Goal: Find specific page/section: Find specific page/section

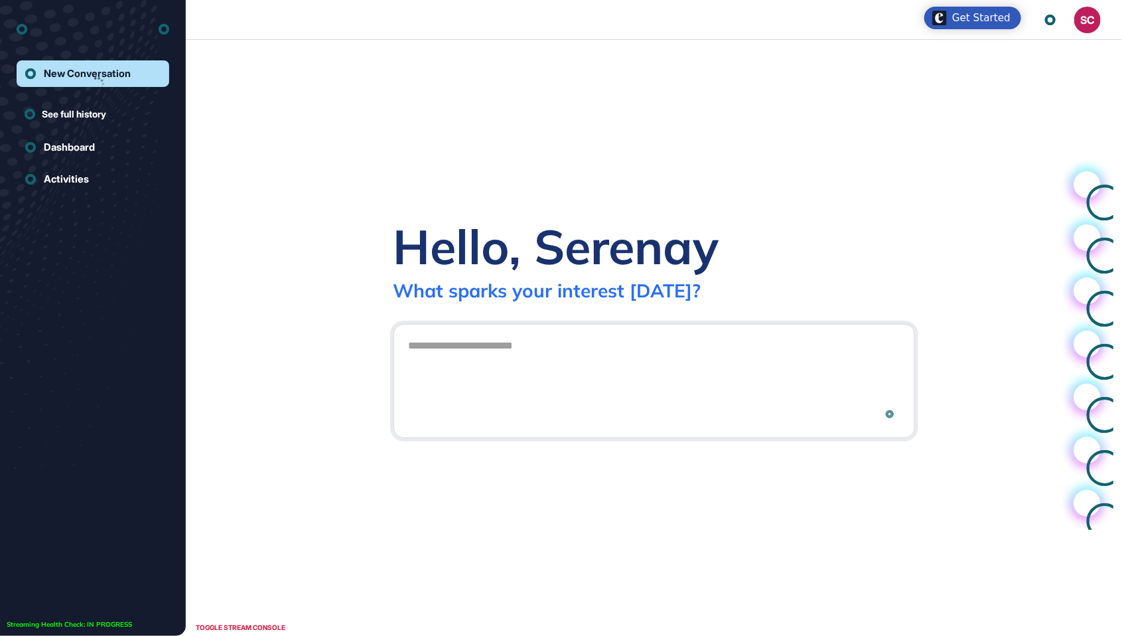
scroll to position [1, 1]
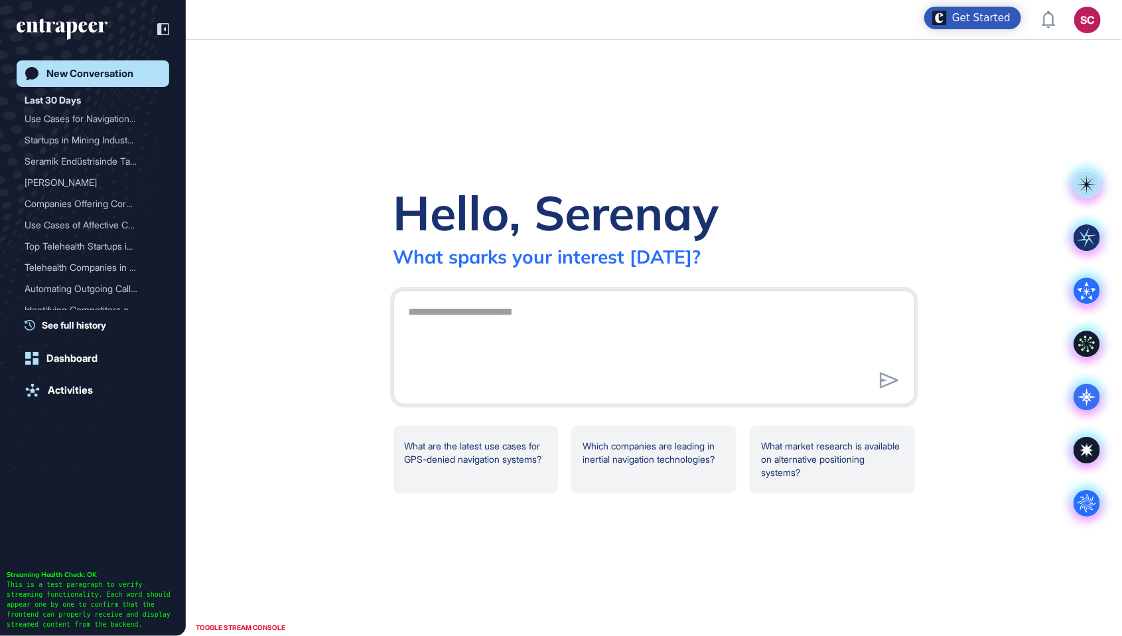
click at [1075, 28] on button "SC Admin Dashboard Dashboard Profile My Content Request More Data" at bounding box center [1087, 20] width 27 height 27
click at [1088, 17] on div "SC" at bounding box center [1087, 20] width 27 height 27
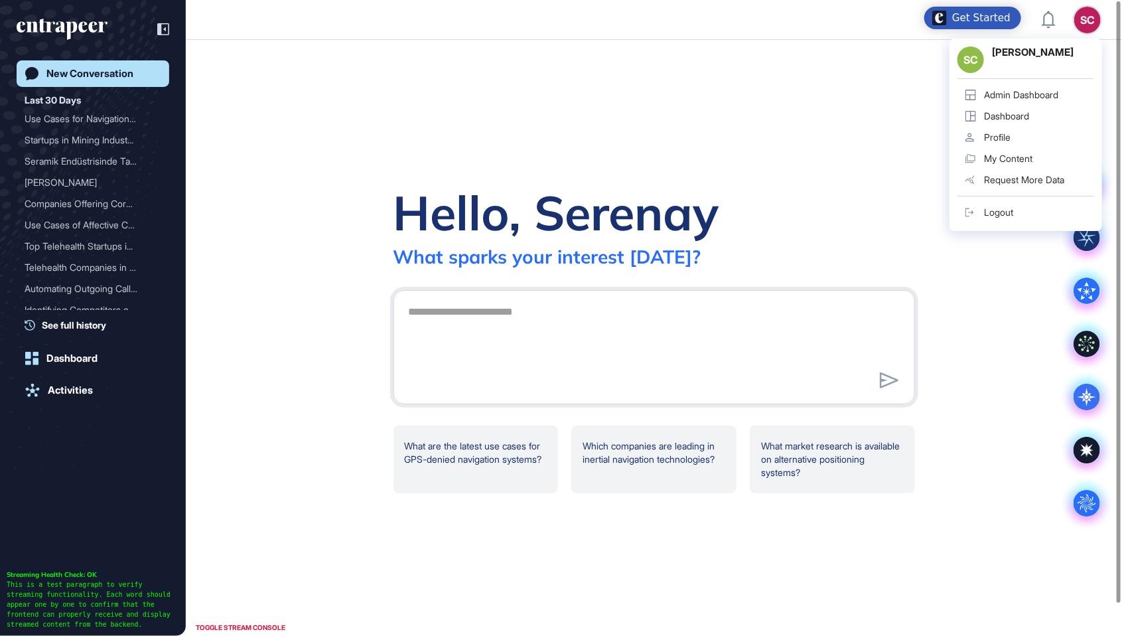
click at [1045, 94] on div "Admin Dashboard" at bounding box center [1021, 95] width 74 height 11
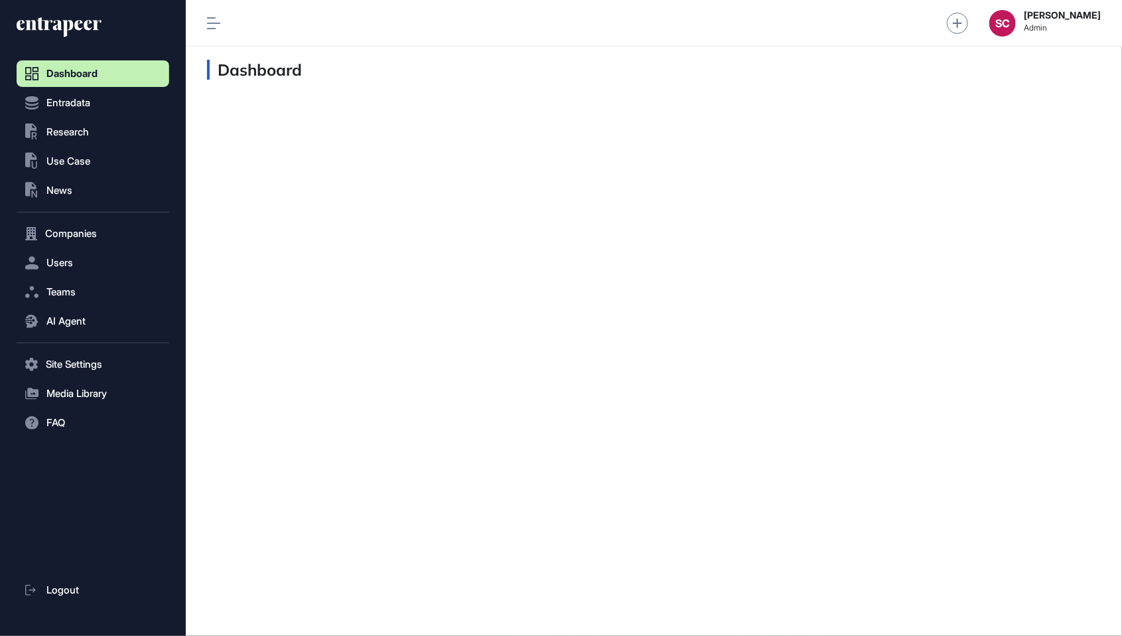
scroll to position [1, 1]
click at [997, 23] on div "SC" at bounding box center [1002, 23] width 27 height 27
click at [65, 35] on icon at bounding box center [67, 28] width 11 height 17
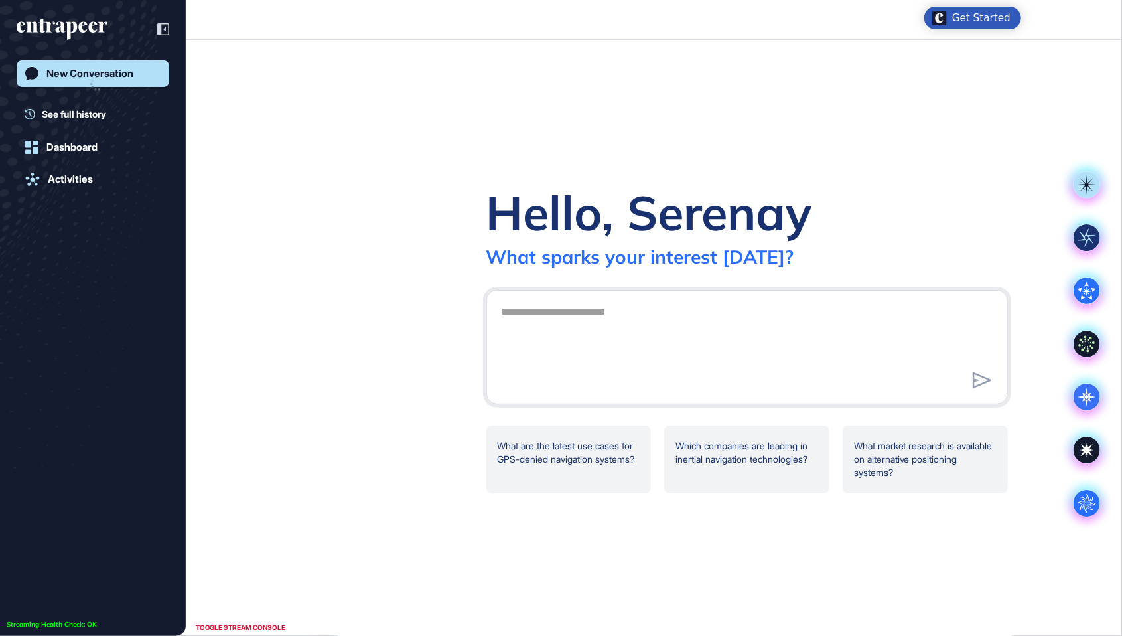
scroll to position [1, 1]
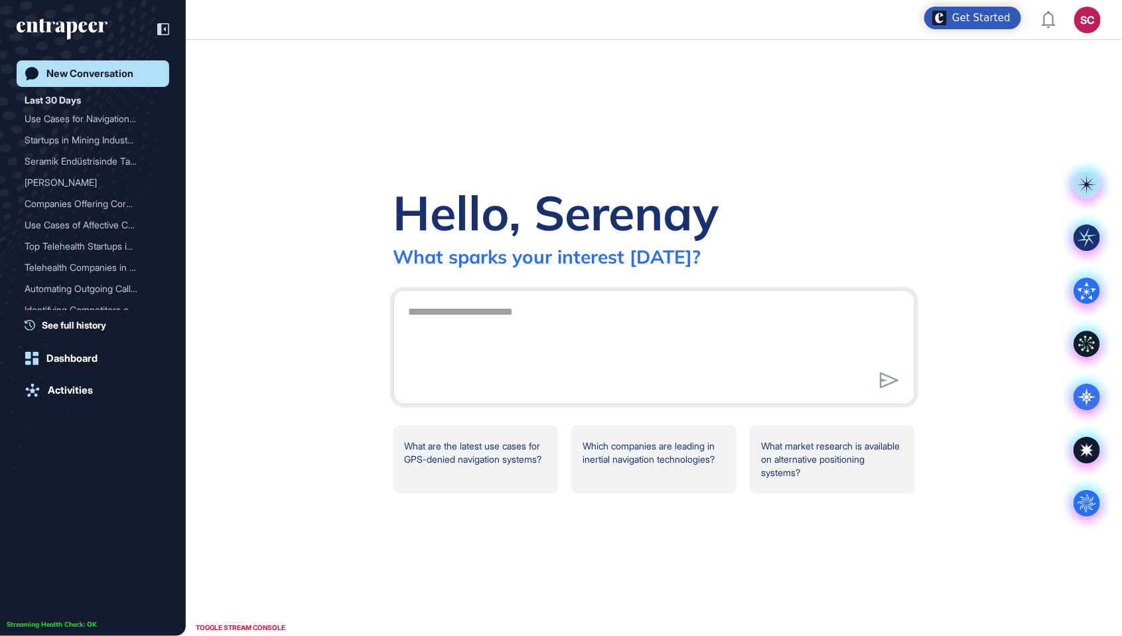
click at [1088, 29] on div "SC" at bounding box center [1087, 20] width 27 height 27
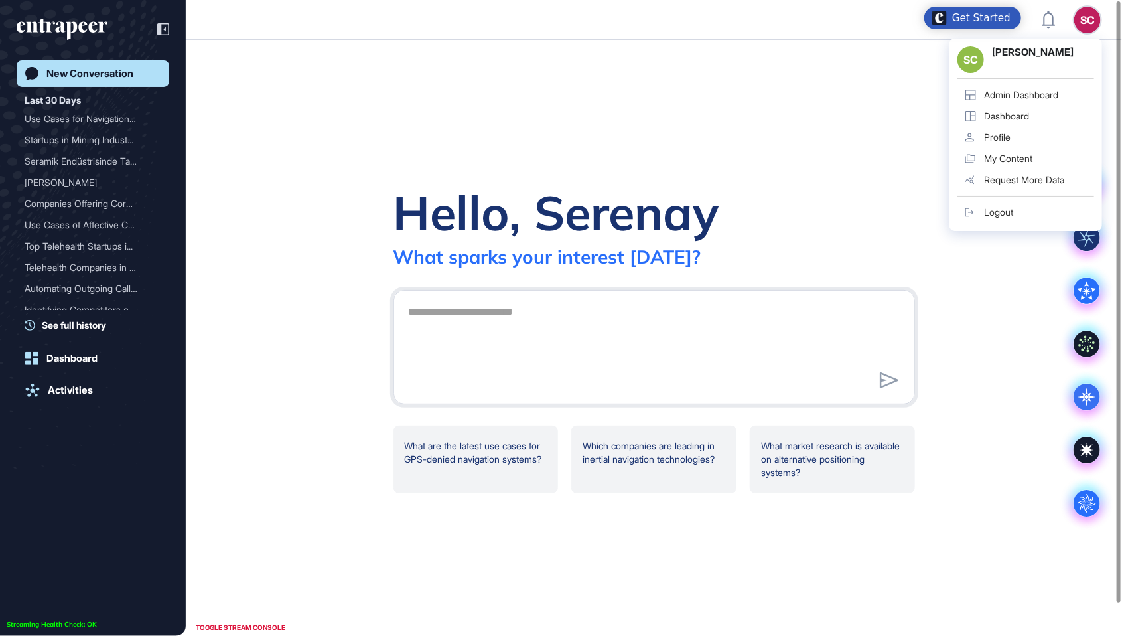
click at [1026, 123] on link "Dashboard" at bounding box center [1026, 116] width 137 height 21
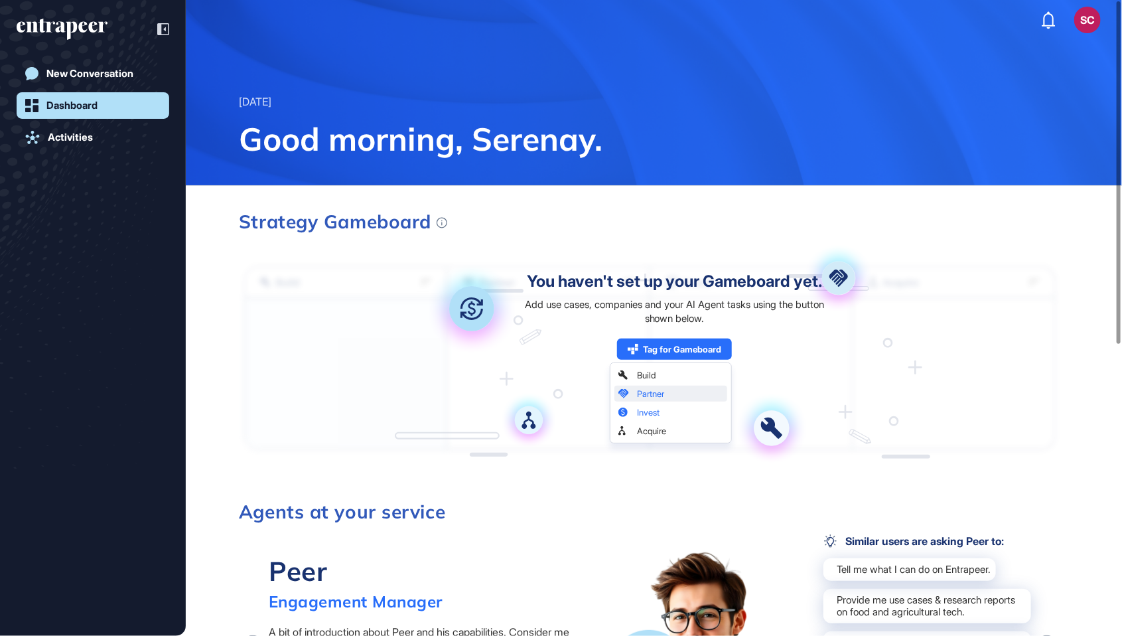
click at [1092, 15] on div "SC" at bounding box center [1087, 20] width 27 height 27
click at [1082, 30] on div "SC" at bounding box center [1087, 20] width 27 height 27
click at [1087, 21] on div "SC" at bounding box center [1087, 20] width 27 height 27
click at [62, 28] on icon "entrapeer-logo" at bounding box center [57, 26] width 81 height 11
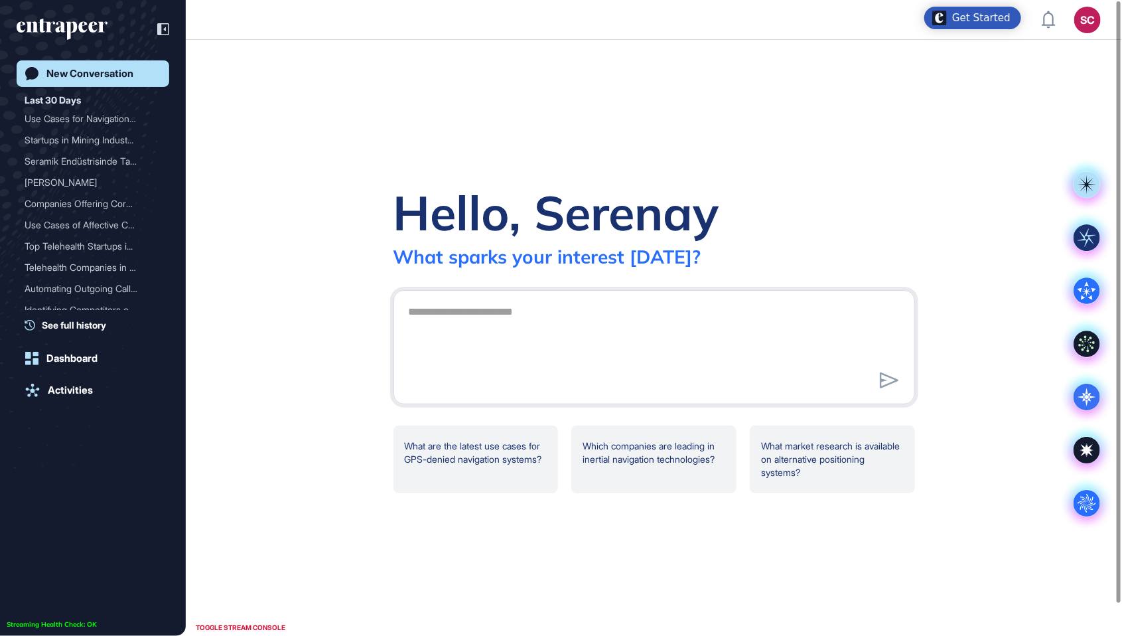
click at [1085, 19] on div "SC" at bounding box center [1087, 20] width 27 height 27
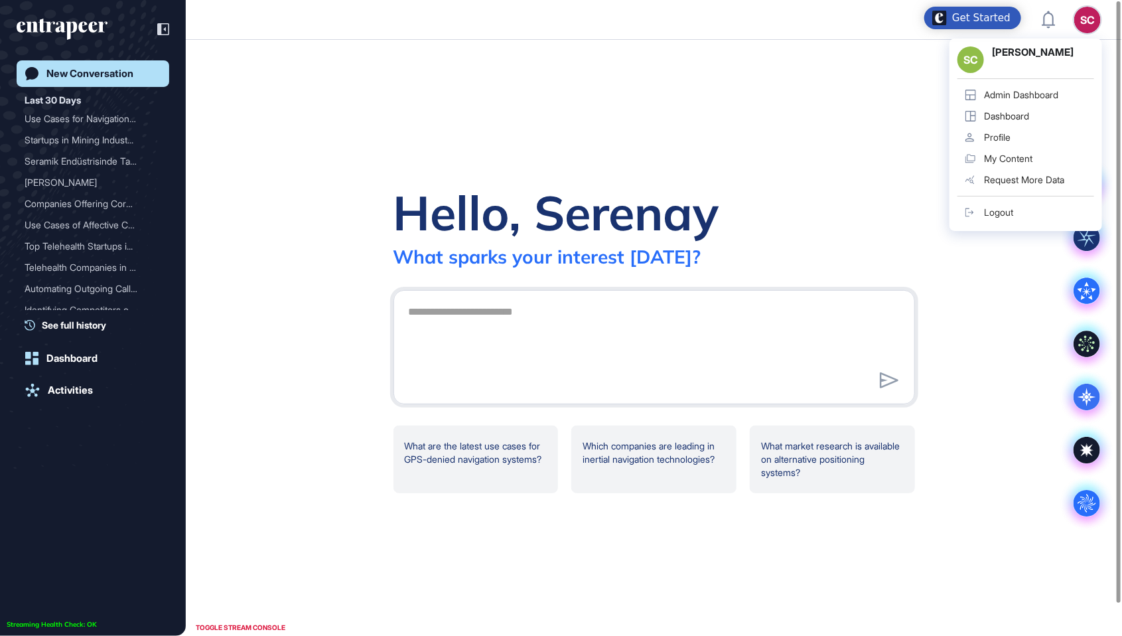
click at [1050, 96] on div "Admin Dashboard" at bounding box center [1021, 95] width 74 height 11
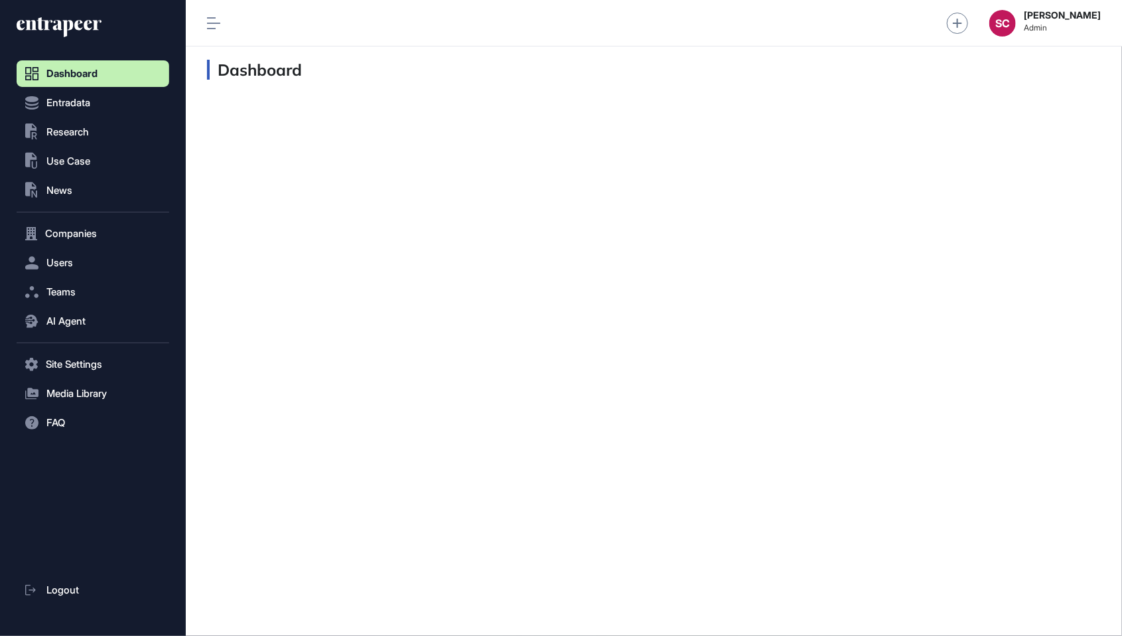
scroll to position [1, 1]
click at [96, 119] on button ".st0{fill:currentColor} Research" at bounding box center [93, 132] width 153 height 27
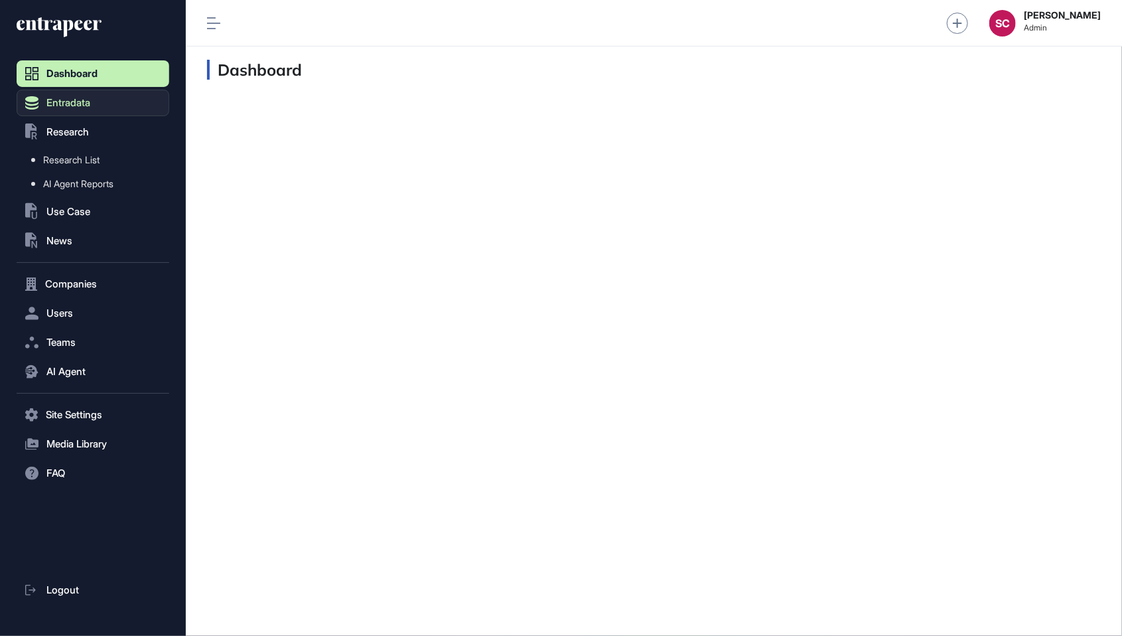
click at [81, 113] on button "Entradata" at bounding box center [93, 103] width 153 height 27
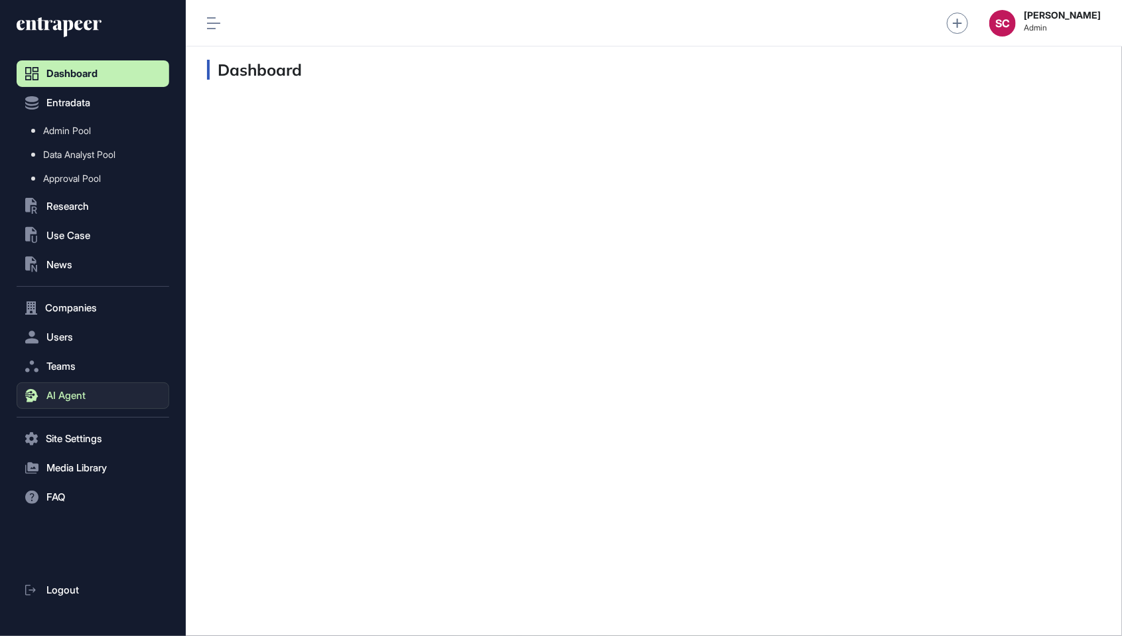
click at [54, 404] on button "AI Agent" at bounding box center [93, 395] width 153 height 27
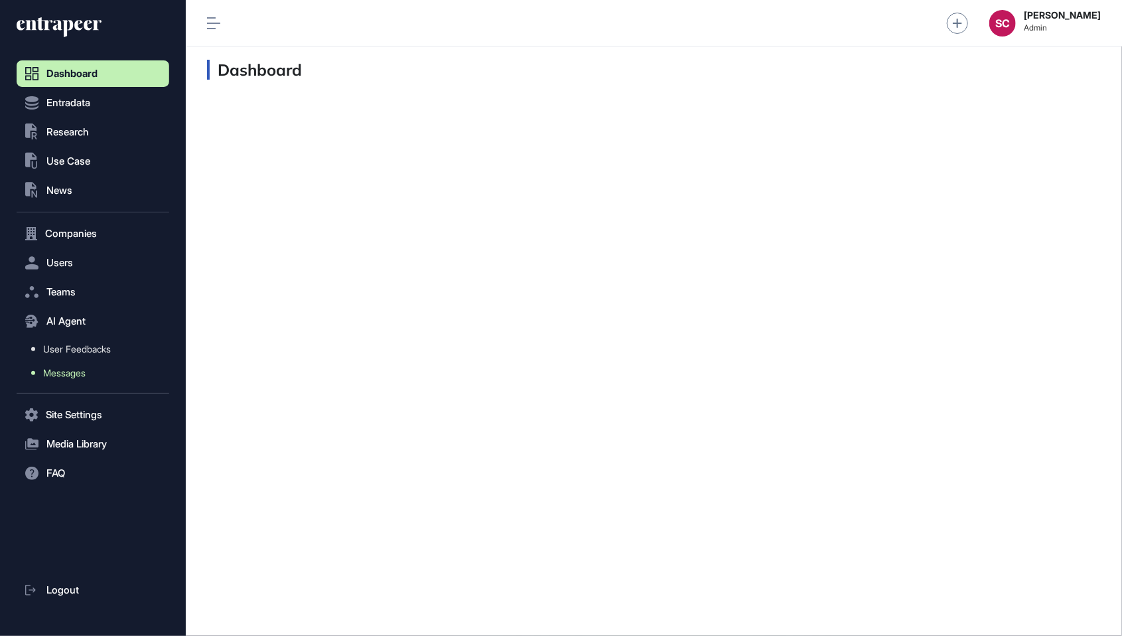
click at [64, 378] on link "Messages" at bounding box center [96, 373] width 146 height 24
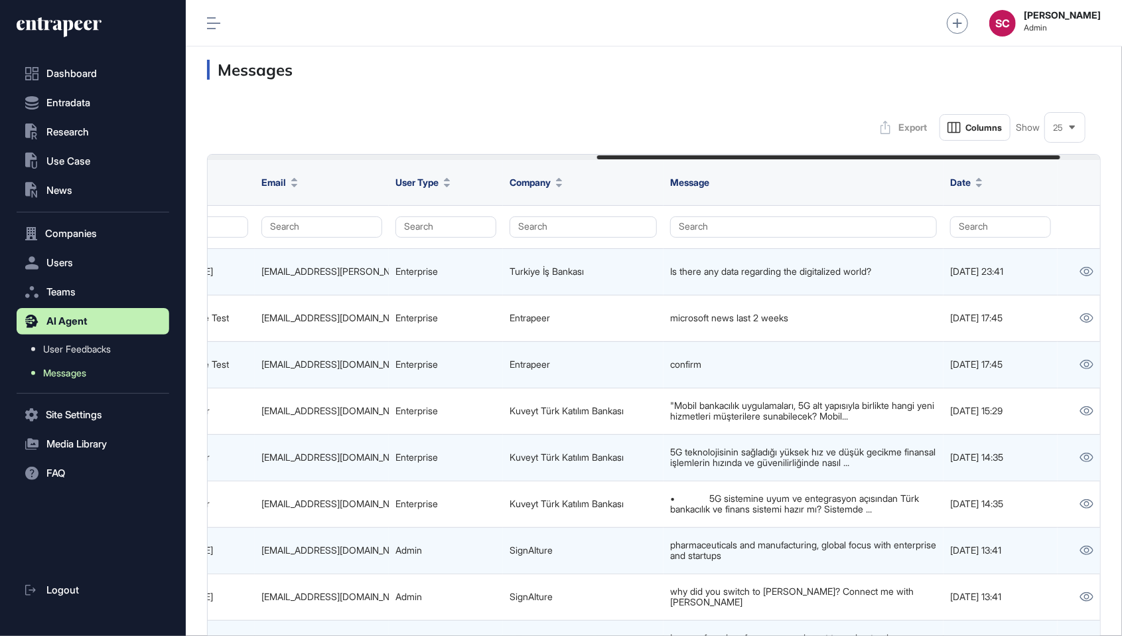
scroll to position [0, 829]
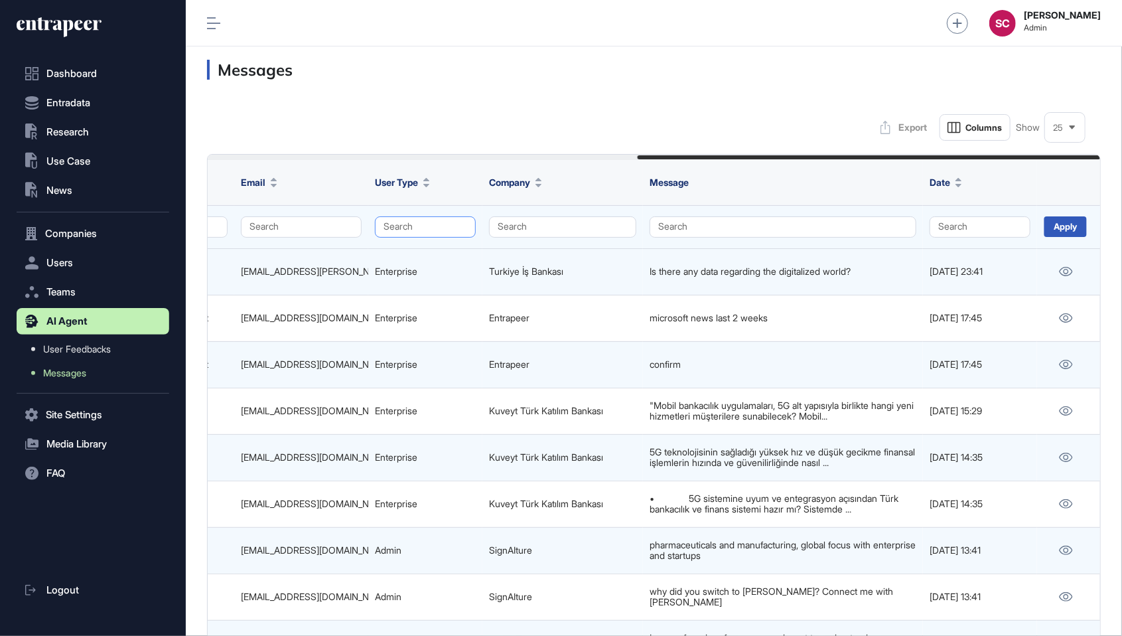
click at [418, 223] on button "Search" at bounding box center [425, 226] width 101 height 21
click at [394, 257] on div "Enterprise" at bounding box center [422, 252] width 78 height 19
click at [1062, 230] on div "Apply" at bounding box center [1065, 226] width 42 height 21
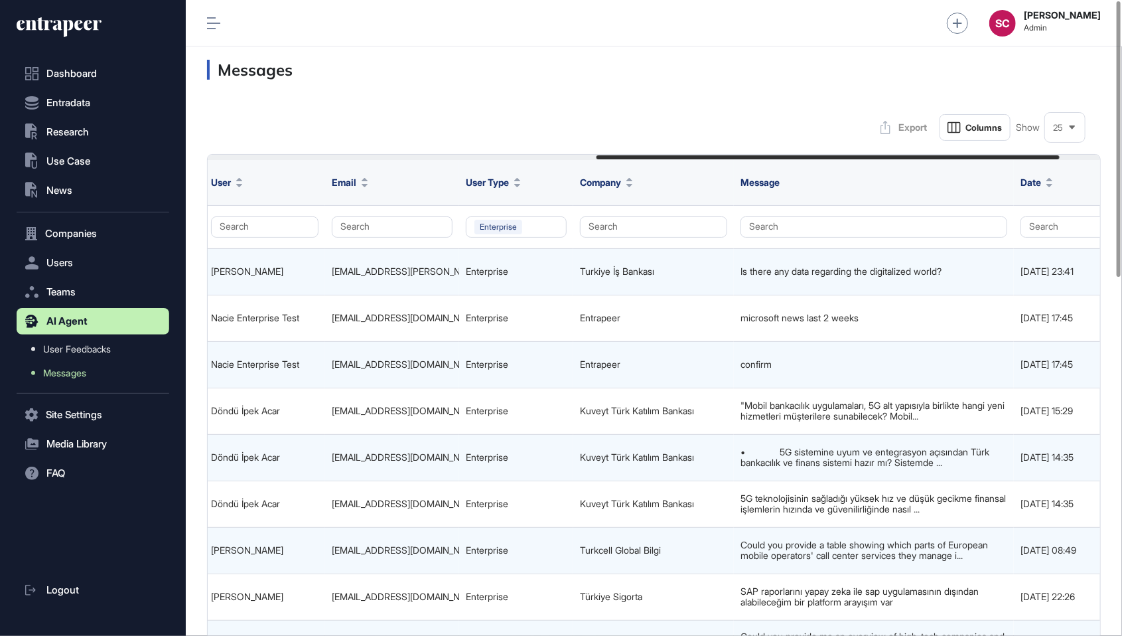
scroll to position [0, 829]
